Goal: Information Seeking & Learning: Learn about a topic

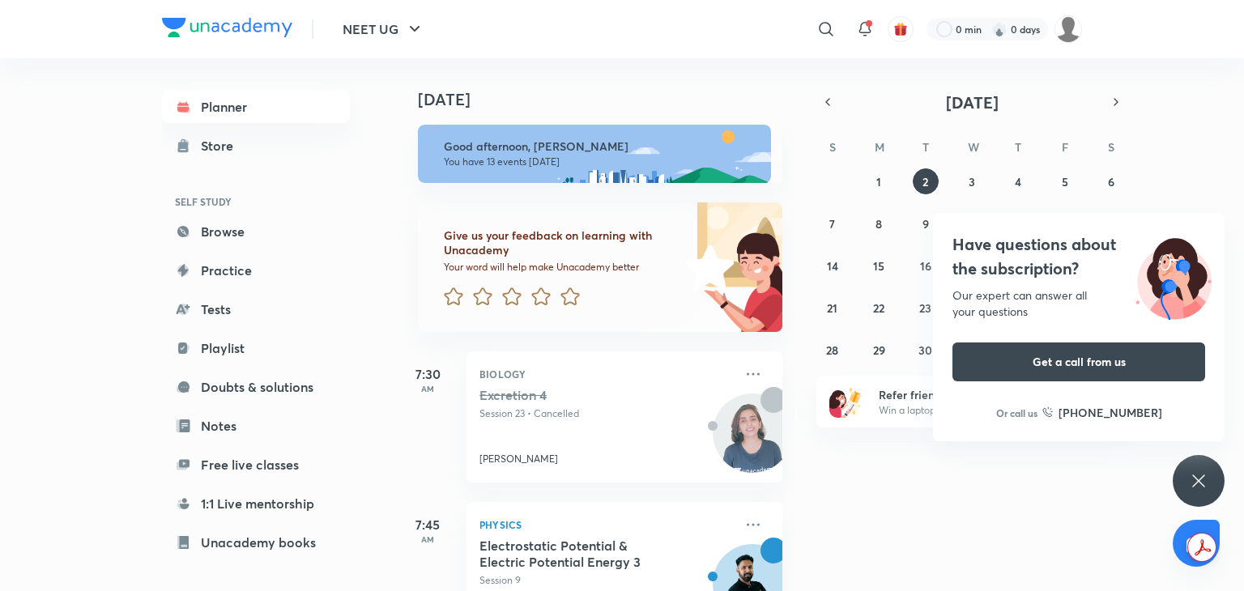
scroll to position [2, 0]
click at [455, 292] on icon at bounding box center [453, 296] width 19 height 18
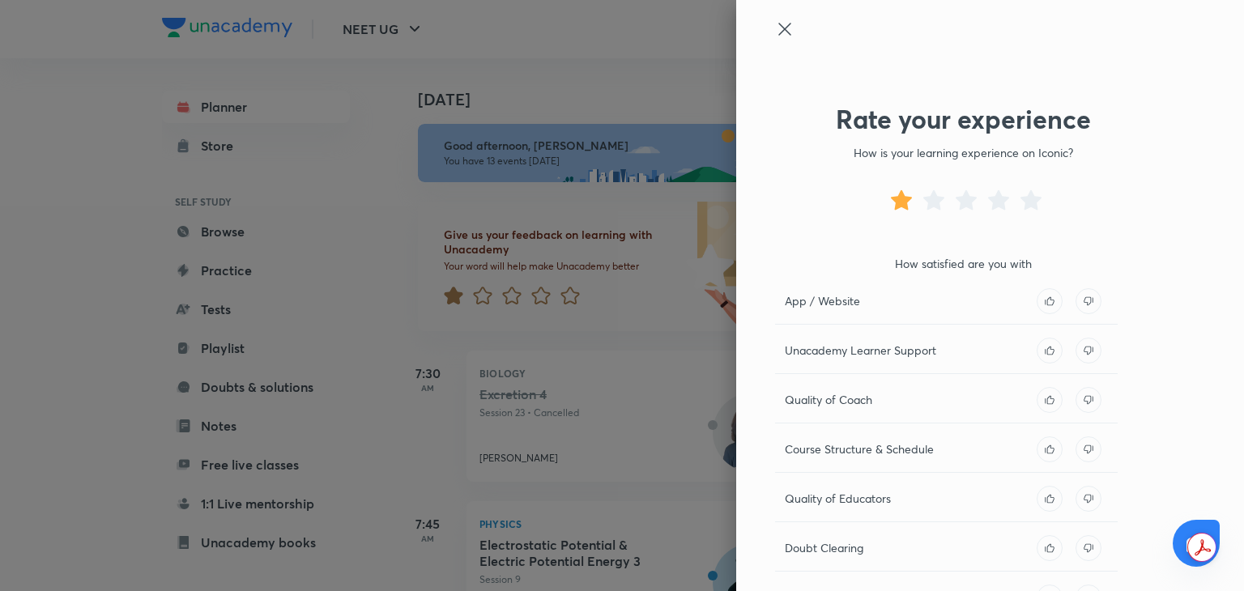
click at [669, 73] on div at bounding box center [622, 295] width 1244 height 591
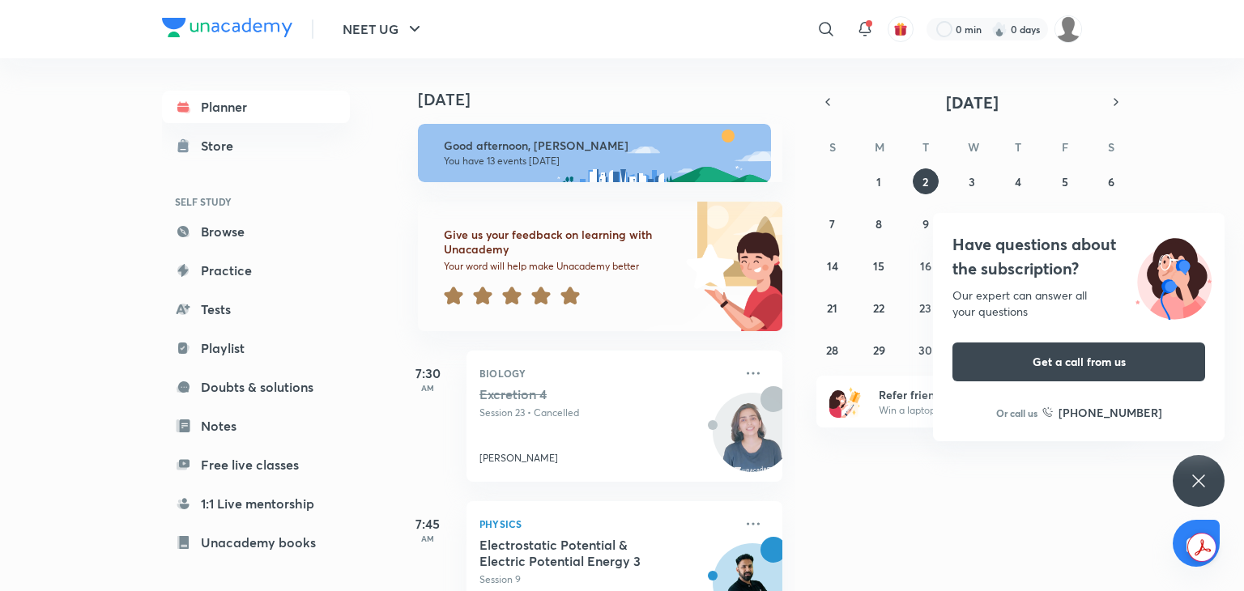
click at [574, 288] on icon at bounding box center [569, 295] width 19 height 19
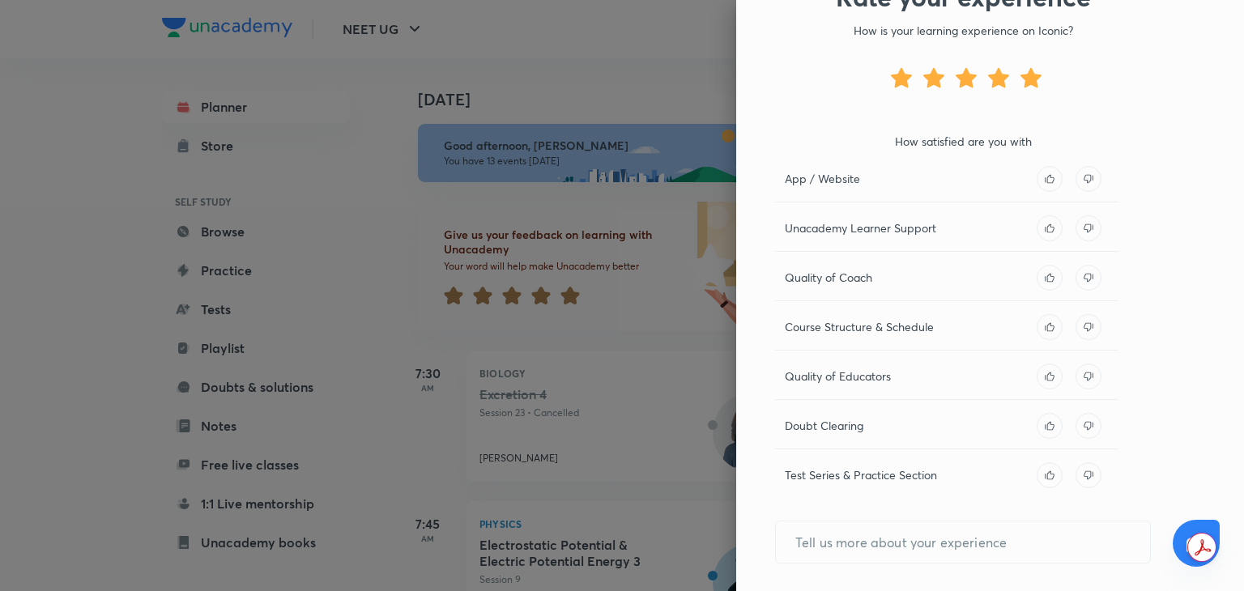
scroll to position [123, 0]
click at [822, 393] on div "Quality of Educators" at bounding box center [946, 381] width 343 height 36
click at [833, 381] on p "Quality of Educators" at bounding box center [838, 375] width 106 height 17
click at [1037, 187] on icon at bounding box center [1050, 178] width 26 height 26
click at [1037, 231] on icon at bounding box center [1050, 228] width 26 height 26
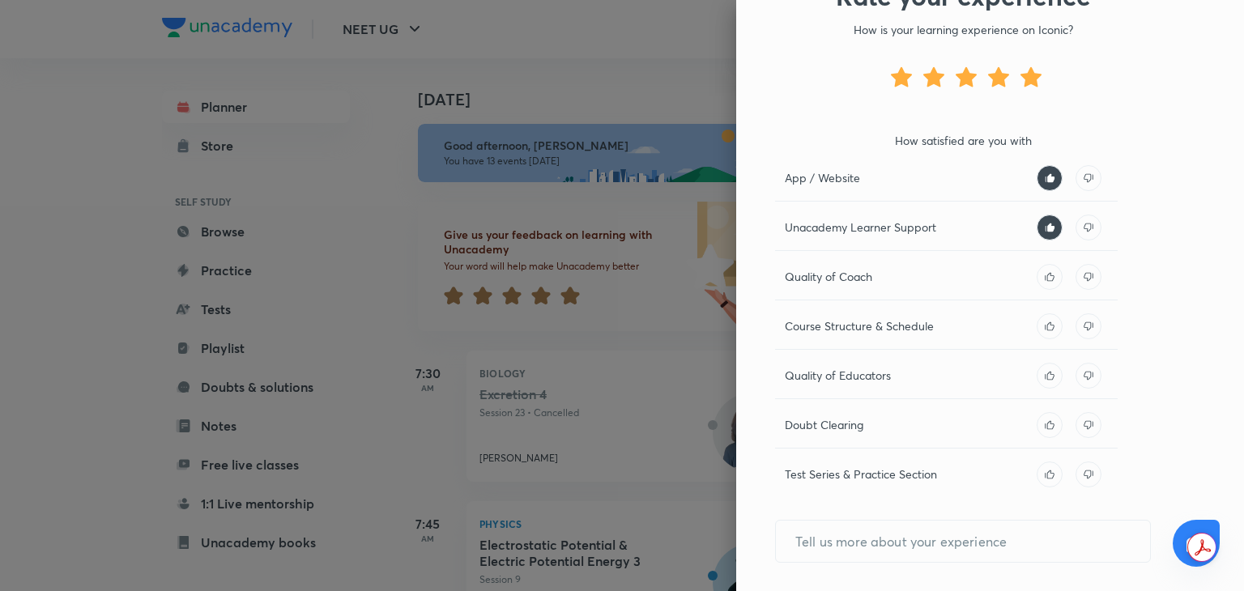
click at [1045, 279] on icon at bounding box center [1049, 276] width 9 height 9
click at [1040, 327] on icon at bounding box center [1050, 326] width 26 height 26
click at [1041, 371] on icon at bounding box center [1050, 376] width 26 height 26
click at [1037, 433] on icon at bounding box center [1050, 425] width 26 height 26
click at [1046, 427] on icon at bounding box center [1050, 424] width 9 height 9
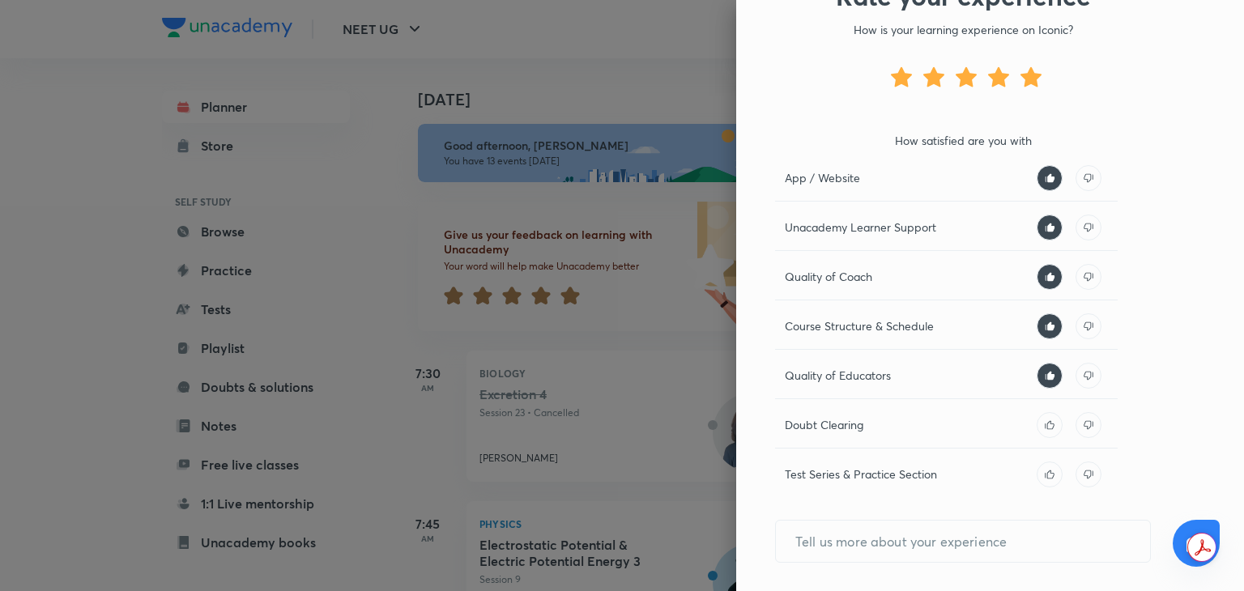
click at [1079, 416] on icon at bounding box center [1089, 425] width 26 height 26
click at [1050, 471] on icon at bounding box center [1050, 475] width 26 height 26
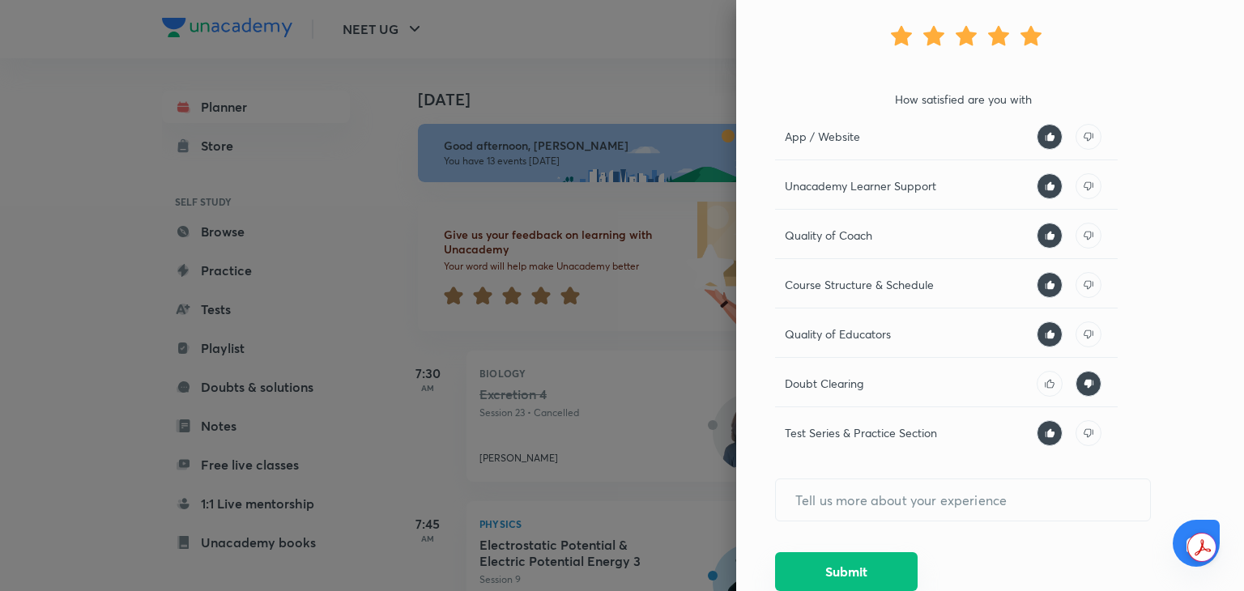
drag, startPoint x: 858, startPoint y: 584, endPoint x: 863, endPoint y: 565, distance: 19.5
click at [863, 565] on button "Submit" at bounding box center [846, 571] width 143 height 39
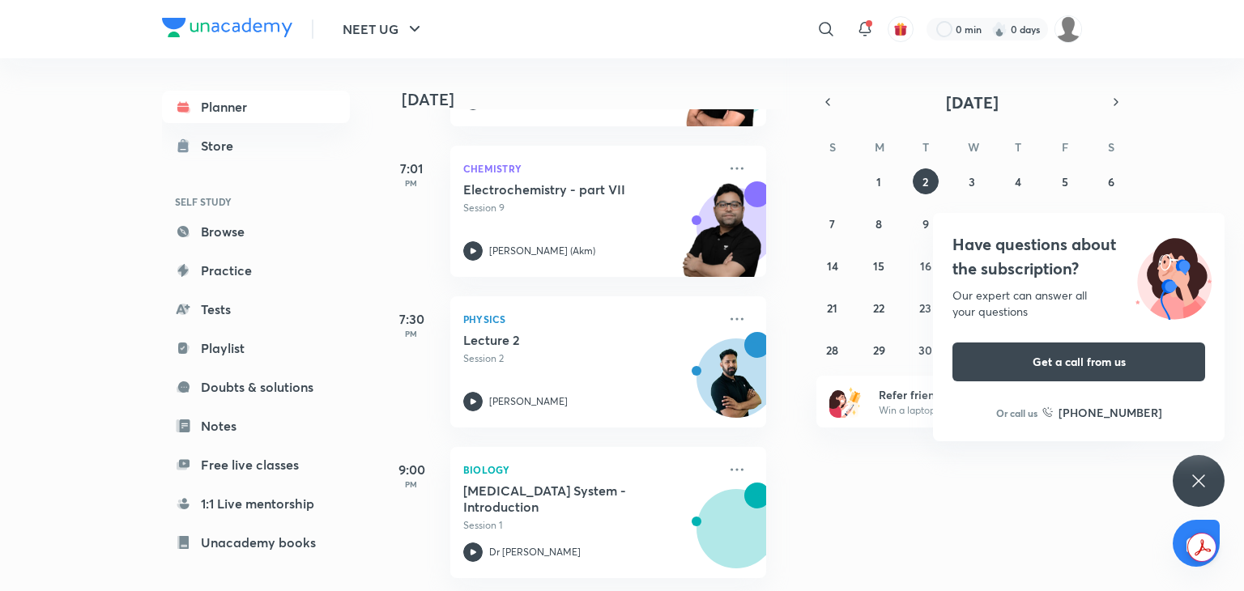
scroll to position [1577, 16]
drag, startPoint x: 625, startPoint y: 283, endPoint x: 645, endPoint y: 283, distance: 19.4
click at [645, 296] on div "Physics Lecture 2 Session 2 [PERSON_NAME]" at bounding box center [608, 361] width 316 height 131
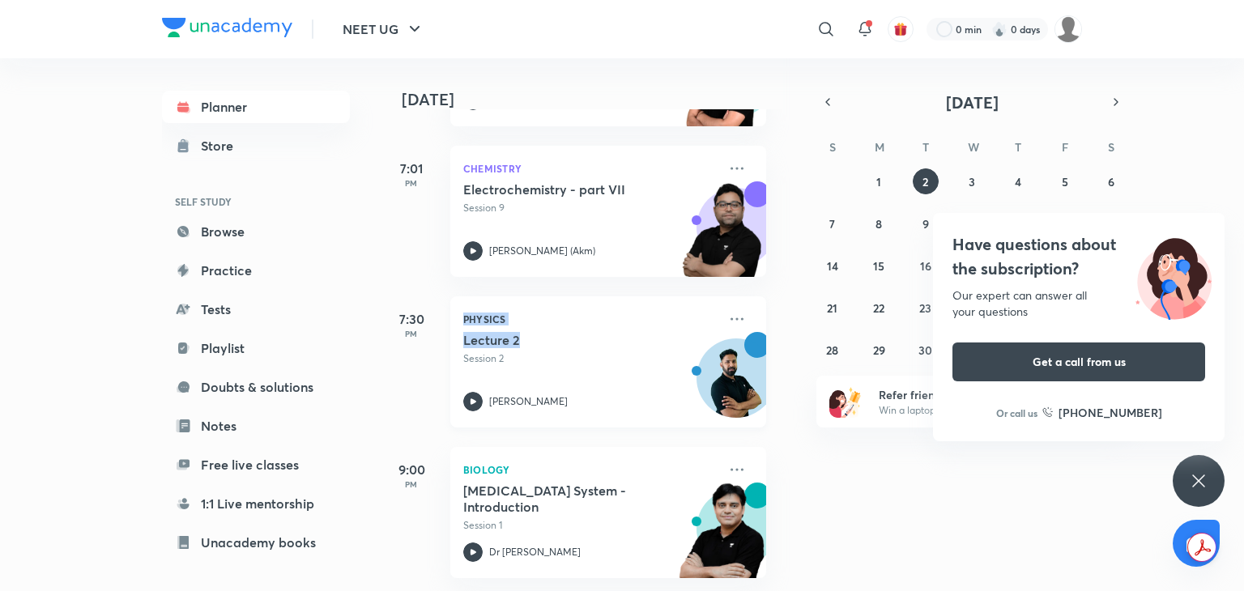
drag, startPoint x: 445, startPoint y: 330, endPoint x: 555, endPoint y: 317, distance: 110.9
click at [555, 317] on div "7:30 PM Physics Lecture 2 Session 2 [PERSON_NAME]" at bounding box center [572, 361] width 387 height 131
click at [555, 317] on div "Physics Lecture 2 Session 2 [PERSON_NAME]" at bounding box center [608, 361] width 316 height 131
click at [497, 332] on h5 "Lecture 2" at bounding box center [564, 340] width 202 height 16
